Goal: Task Accomplishment & Management: Manage account settings

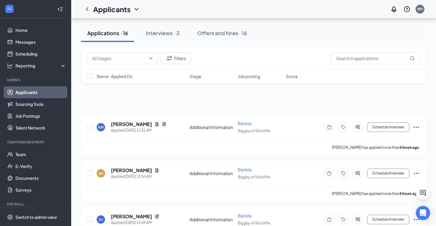
scroll to position [293, 0]
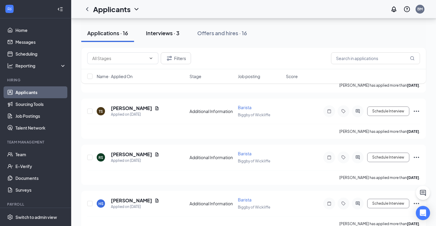
click at [165, 35] on div "Interviews · 3" at bounding box center [162, 32] width 33 height 7
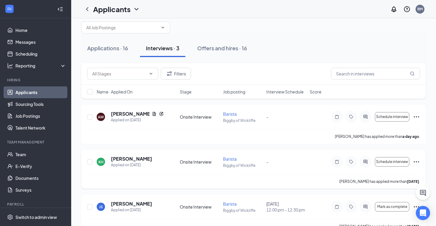
scroll to position [25, 0]
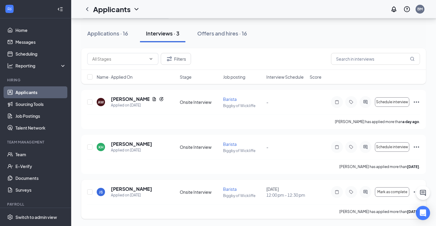
click at [170, 190] on div "JS Jai'[PERSON_NAME] Applied on [DATE]" at bounding box center [136, 192] width 79 height 12
click at [143, 191] on h5 "[PERSON_NAME]" at bounding box center [131, 189] width 41 height 7
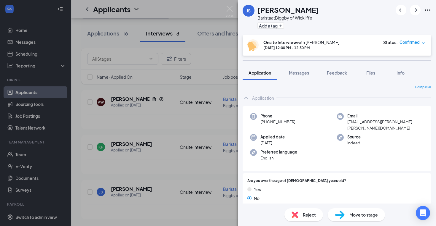
click at [152, 170] on div "JS Jai'[PERSON_NAME] Barista at Biggby of Wickliffe Add a tag Onsite Interview …" at bounding box center [218, 113] width 436 height 226
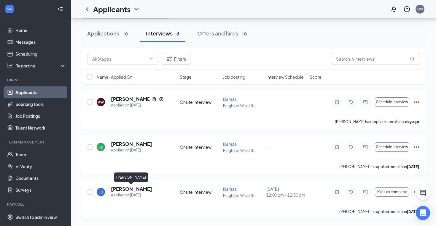
click at [138, 191] on h5 "[PERSON_NAME]" at bounding box center [131, 189] width 41 height 7
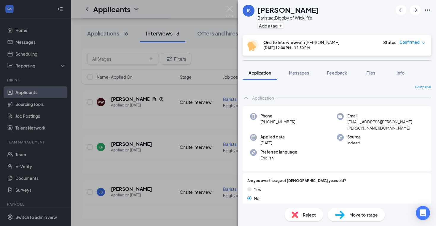
click at [124, 192] on div "JS Jai'[PERSON_NAME] Barista at Biggby of Wickliffe Add a tag Onsite Interview …" at bounding box center [218, 113] width 436 height 226
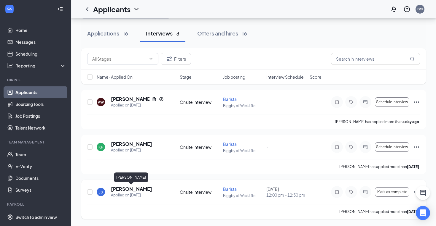
click at [122, 191] on h5 "[PERSON_NAME]" at bounding box center [131, 189] width 41 height 7
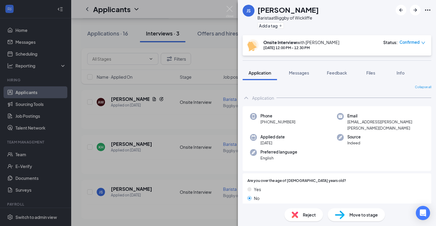
click at [197, 149] on div "JS Jai'[PERSON_NAME] Barista at Biggby of Wickliffe Add a tag Onsite Interview …" at bounding box center [218, 113] width 436 height 226
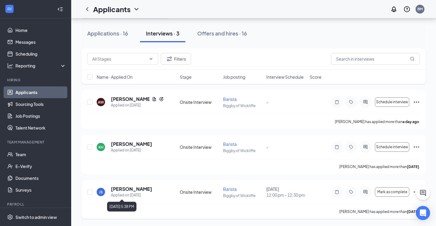
click at [132, 192] on h5 "[PERSON_NAME]" at bounding box center [131, 189] width 41 height 7
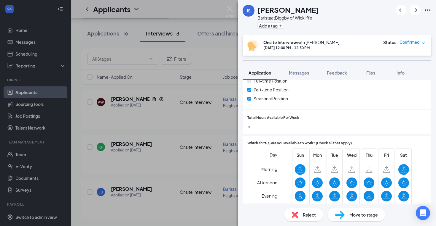
scroll to position [180, 0]
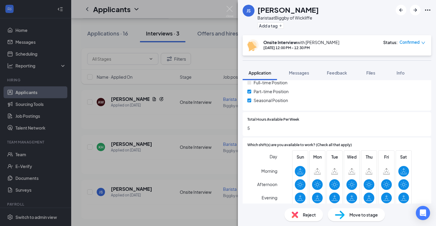
click at [267, 78] on button "Application" at bounding box center [259, 73] width 34 height 15
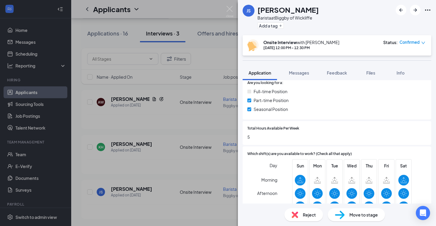
scroll to position [236, 0]
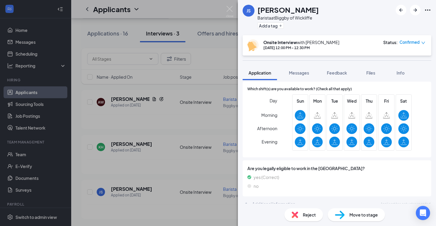
click at [253, 201] on div "Additional Information" at bounding box center [273, 204] width 43 height 6
click at [195, 171] on div "JS Jai'[PERSON_NAME] Barista at Biggby of Wickliffe Add a tag Onsite Interview …" at bounding box center [218, 113] width 436 height 226
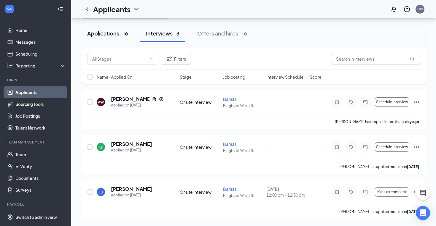
click at [119, 34] on div "Applications · 16" at bounding box center [107, 33] width 41 height 7
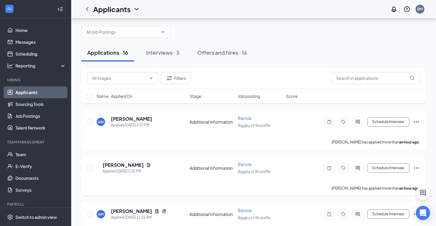
scroll to position [4, 0]
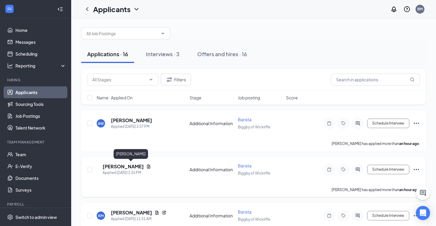
click at [141, 165] on h5 "[PERSON_NAME]" at bounding box center [123, 167] width 41 height 7
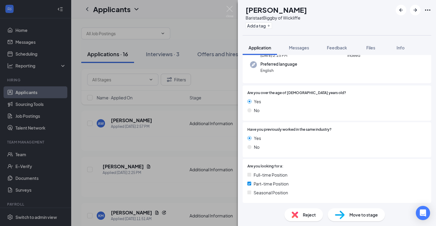
scroll to position [54, 0]
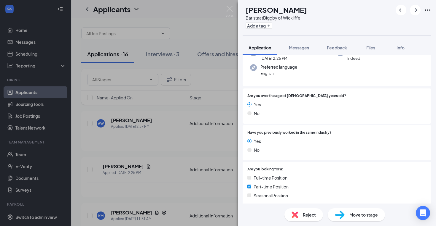
click at [186, 168] on div "NW [PERSON_NAME] Barista at Biggby of Wickliffe Add a tag Application Messages …" at bounding box center [218, 113] width 436 height 226
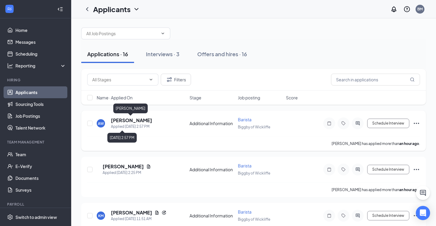
click at [131, 122] on h5 "[PERSON_NAME]" at bounding box center [131, 120] width 41 height 7
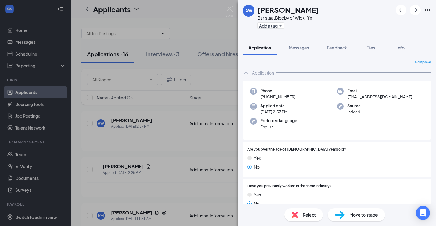
click at [173, 146] on div "AW [PERSON_NAME] Barista at Biggby of Wickliffe Add a tag Application Messages …" at bounding box center [218, 113] width 436 height 226
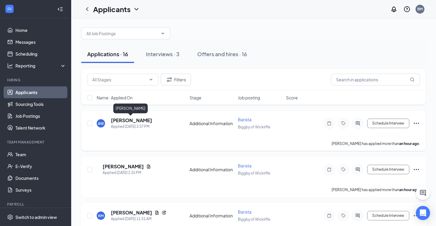
click at [134, 121] on h5 "[PERSON_NAME]" at bounding box center [131, 120] width 41 height 7
